Goal: Find specific page/section: Find specific page/section

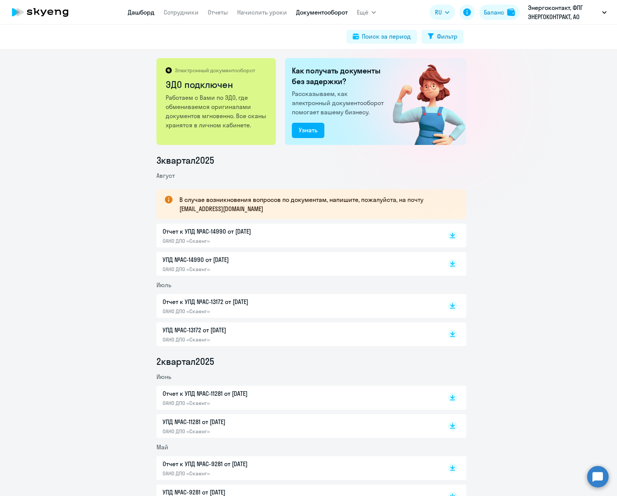
click at [143, 13] on link "Дашборд" at bounding box center [141, 12] width 27 height 8
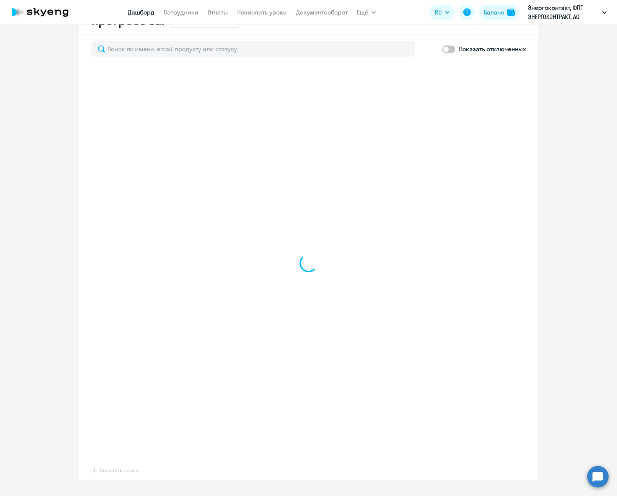
scroll to position [382, 0]
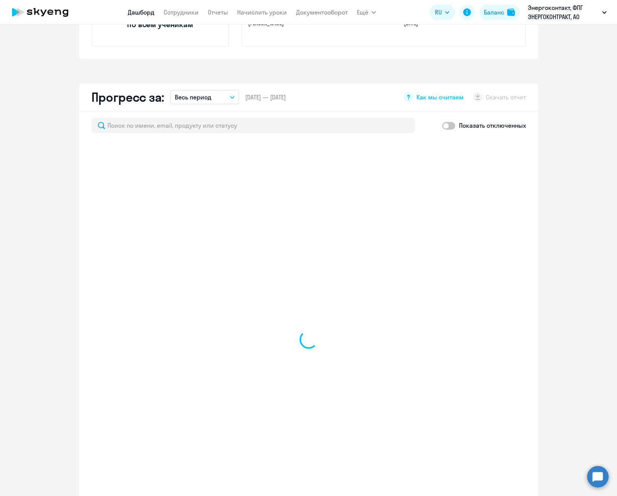
select select "30"
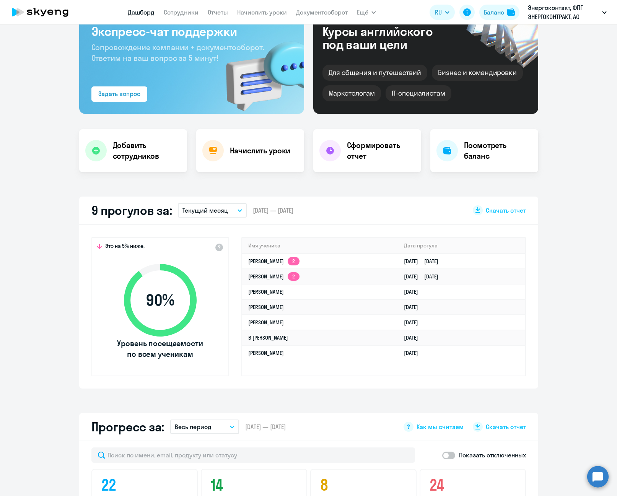
scroll to position [0, 0]
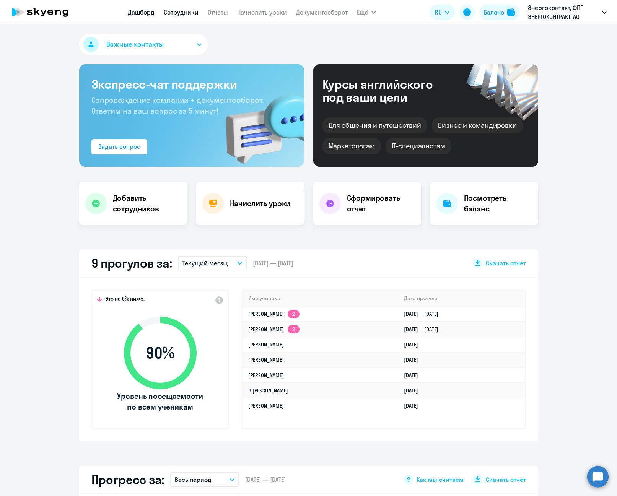
click at [191, 9] on link "Сотрудники" at bounding box center [181, 12] width 35 height 8
select select "30"
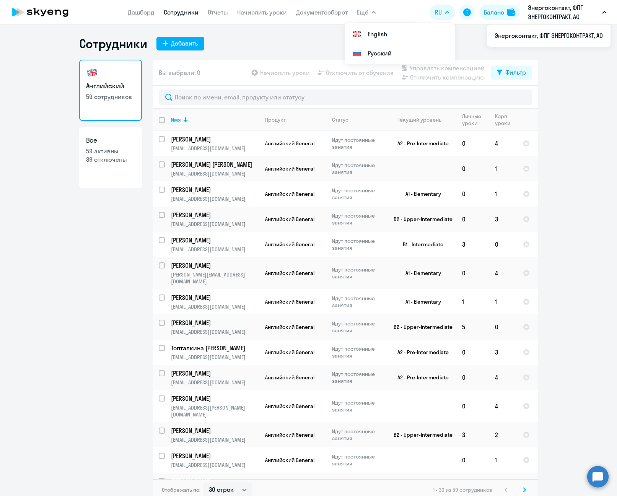
click at [322, 18] on nav "[PERSON_NAME] Отчеты Начислить уроки Документооборот" at bounding box center [238, 12] width 220 height 15
click at [322, 17] on nav "[PERSON_NAME] Отчеты Начислить уроки Документооборот" at bounding box center [238, 12] width 220 height 15
click at [326, 15] on link "Документооборот" at bounding box center [322, 12] width 52 height 8
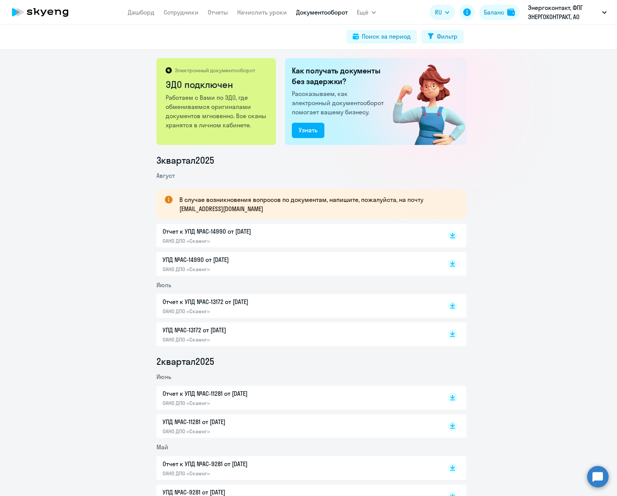
click at [218, 237] on p "ОАНО ДПО «Скаенг»" at bounding box center [243, 240] width 161 height 7
